Goal: Browse casually

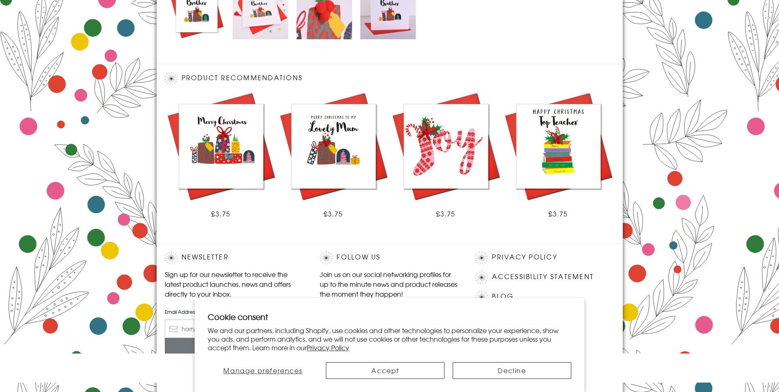
scroll to position [452, 0]
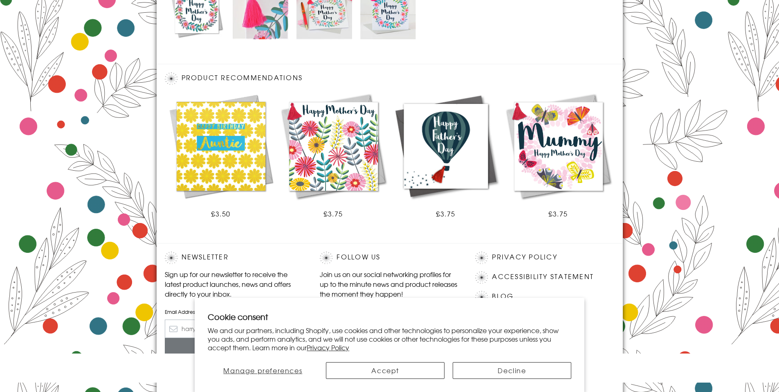
scroll to position [452, 0]
